Goal: Find specific page/section: Find specific page/section

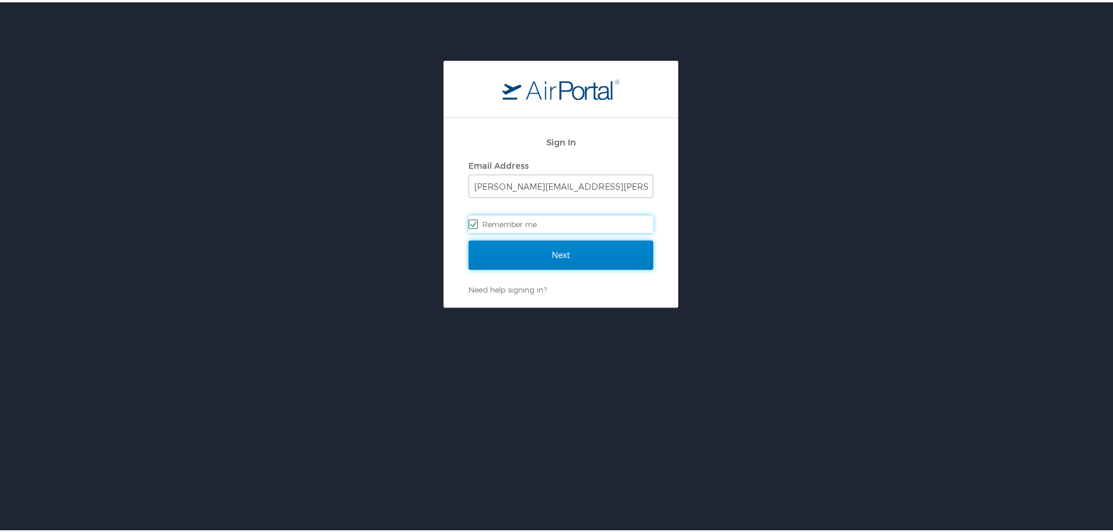
click at [564, 256] on input "Next" at bounding box center [561, 252] width 185 height 29
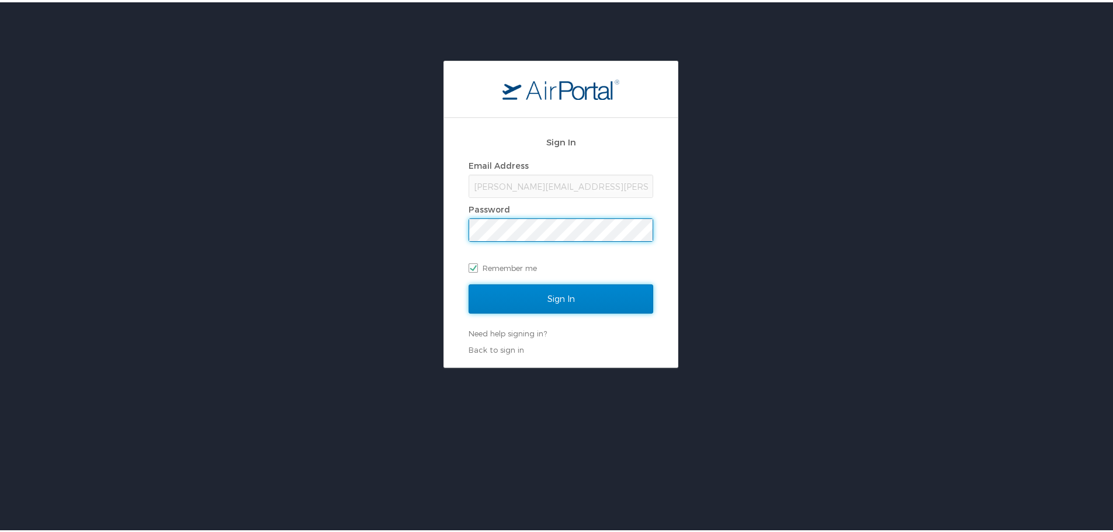
click at [558, 295] on input "Sign In" at bounding box center [561, 296] width 185 height 29
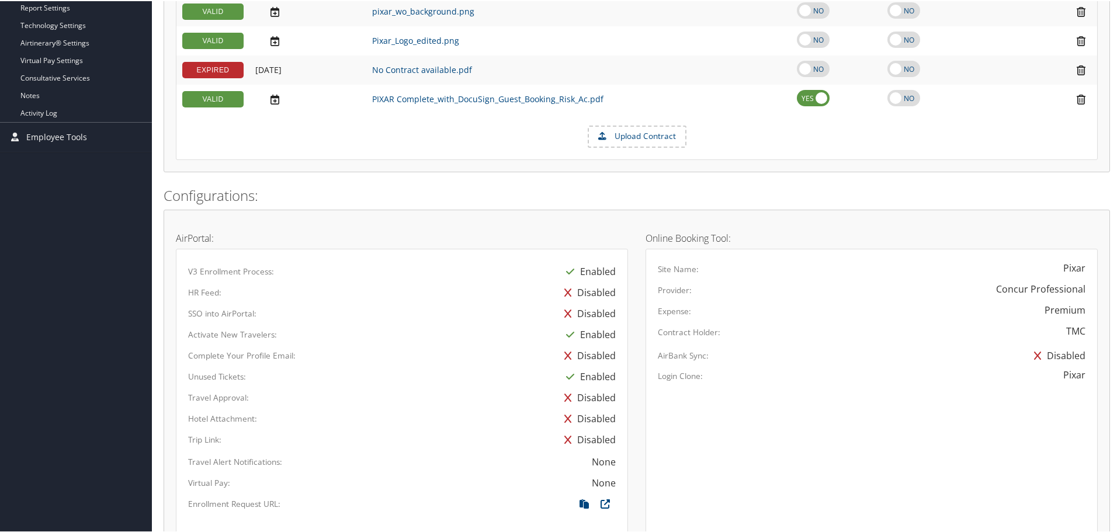
scroll to position [291, 0]
